Goal: Task Accomplishment & Management: Manage account settings

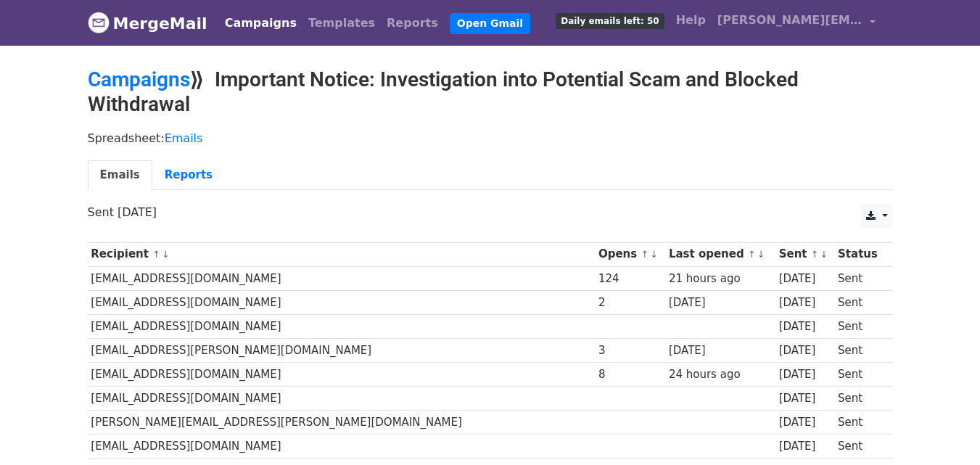
click at [70, 236] on body "MergeMail Campaigns Templates Reports Open Gmail Daily emails left: 50 Help chr…" at bounding box center [490, 408] width 980 height 816
click at [118, 86] on link "Campaigns" at bounding box center [139, 79] width 102 height 24
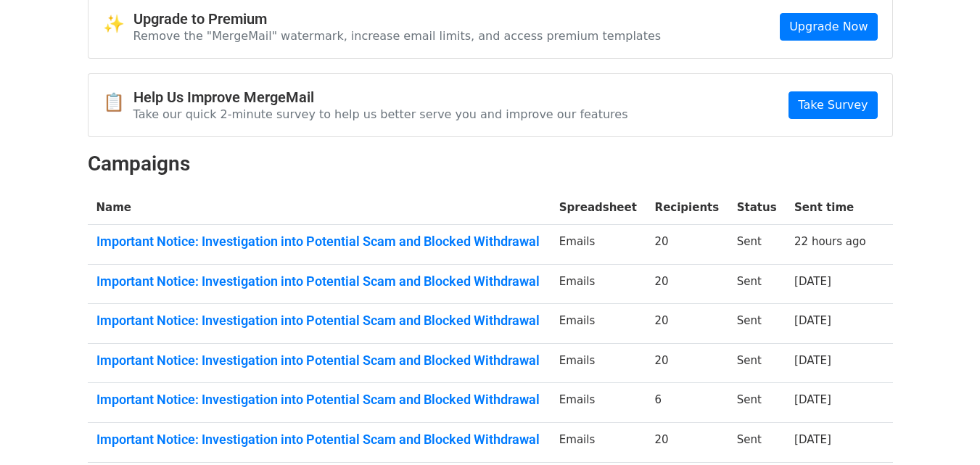
scroll to position [145, 0]
